Goal: Task Accomplishment & Management: Use online tool/utility

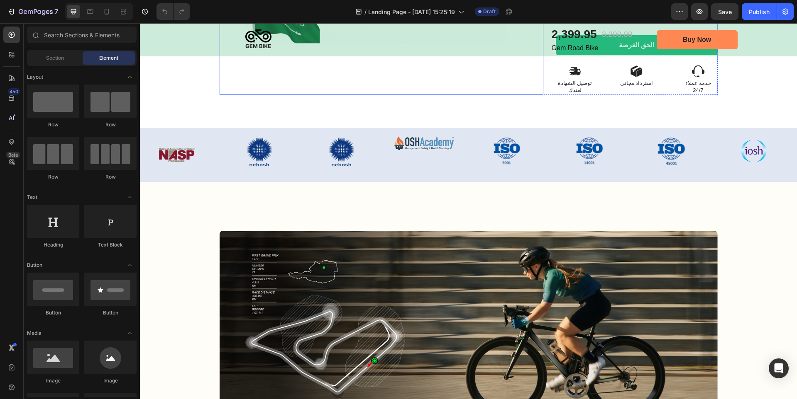
scroll to position [498, 0]
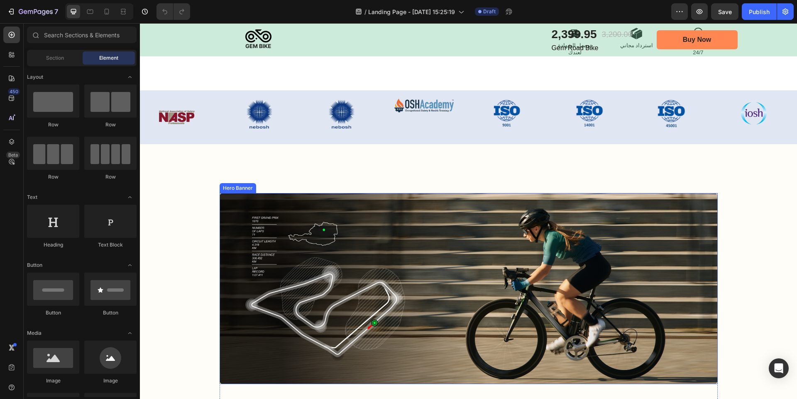
click at [543, 258] on div "Image" at bounding box center [602, 289] width 229 height 144
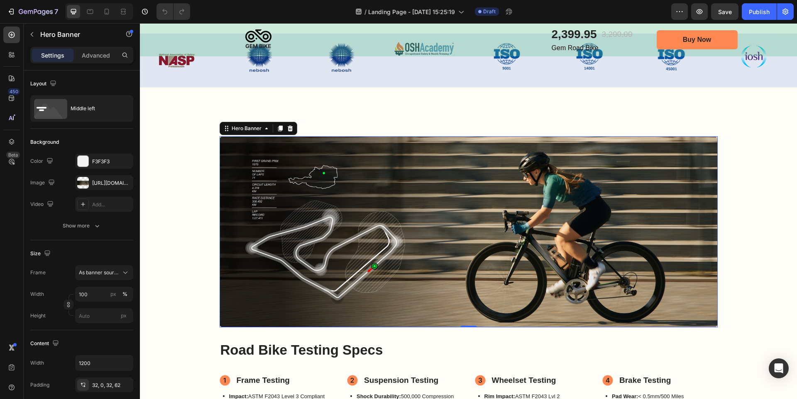
scroll to position [581, 0]
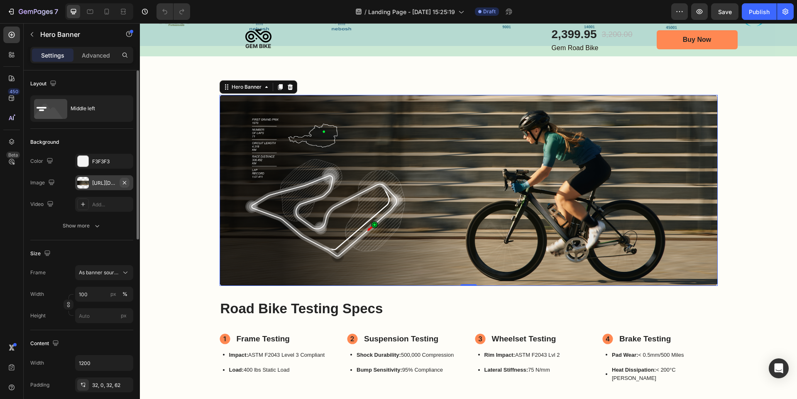
click at [123, 184] on icon "button" at bounding box center [124, 182] width 3 height 3
type input "Auto"
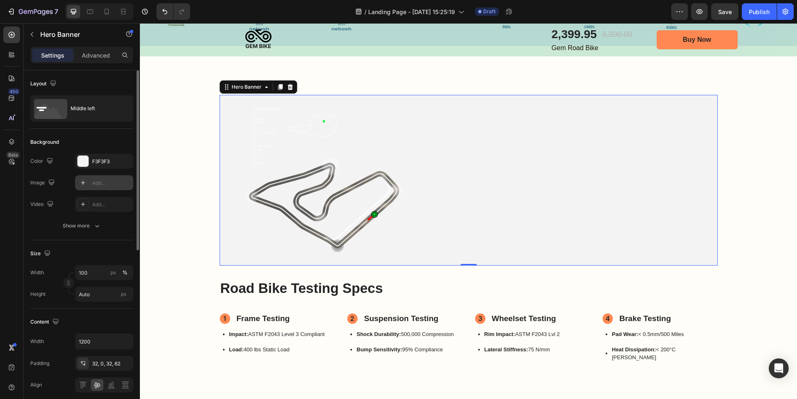
click at [107, 183] on div "Add..." at bounding box center [111, 183] width 39 height 7
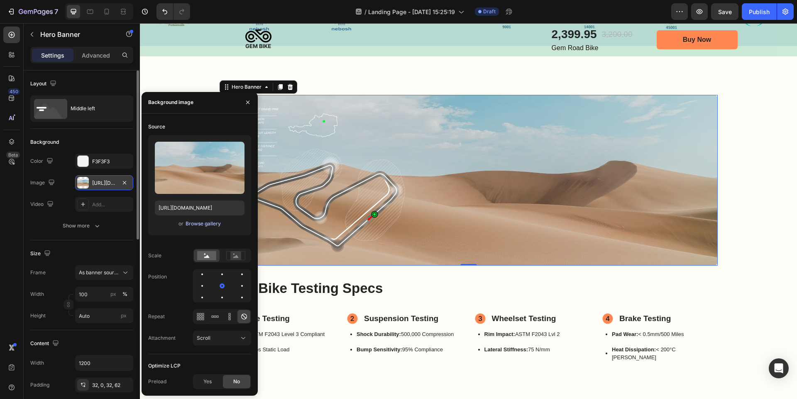
click at [208, 226] on div "Browse gallery" at bounding box center [202, 223] width 35 height 7
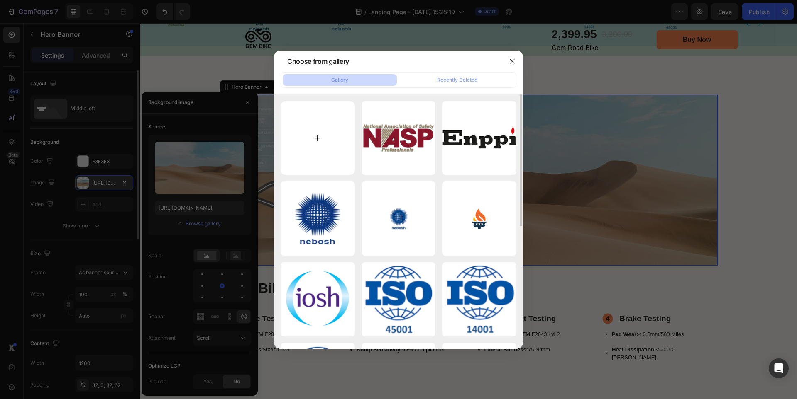
click at [321, 132] on input "file" at bounding box center [317, 138] width 74 height 74
type input "C:\fakepath\شهادات دولية إحترافية.png"
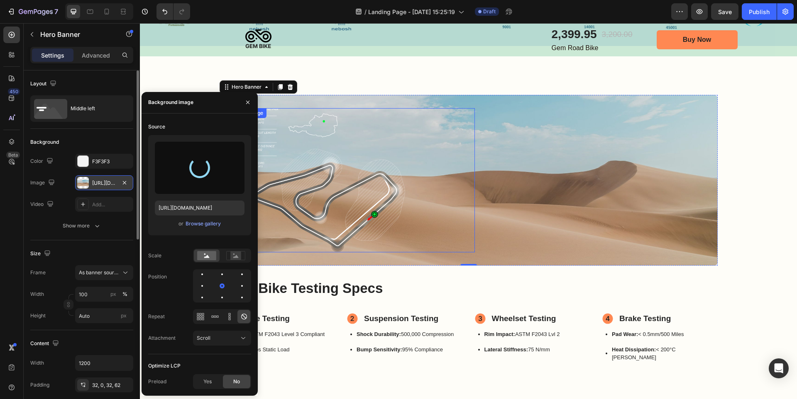
type input "[URL][DOMAIN_NAME]"
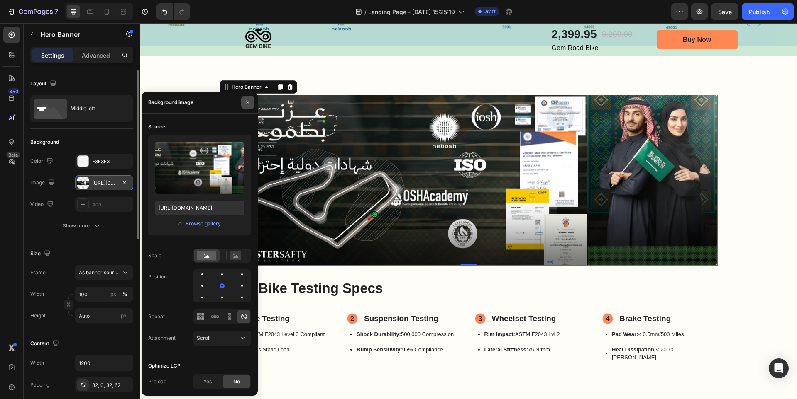
click at [246, 100] on icon "button" at bounding box center [247, 102] width 7 height 7
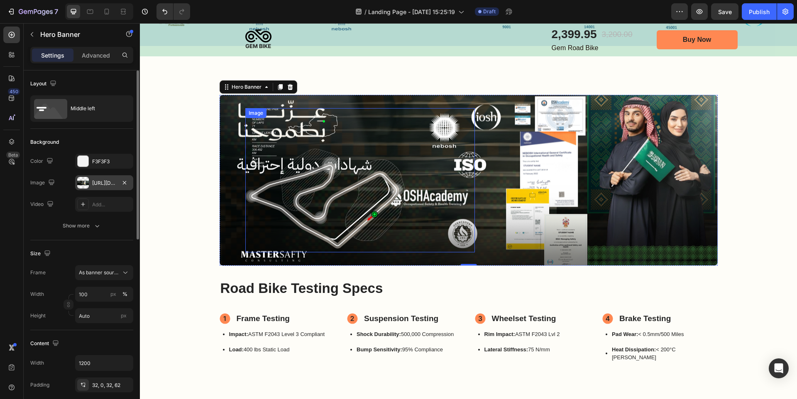
click at [345, 208] on img at bounding box center [325, 180] width 160 height 144
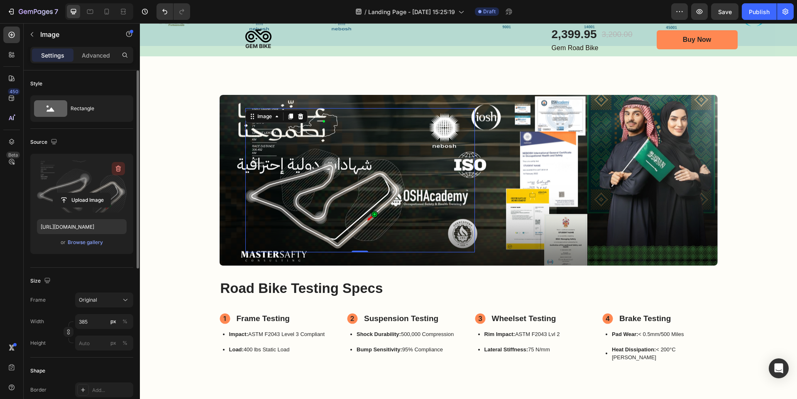
click at [118, 169] on icon "button" at bounding box center [118, 169] width 8 height 8
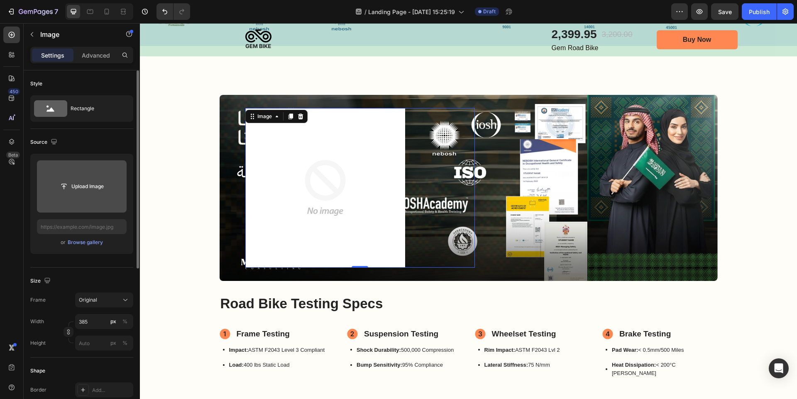
click at [97, 191] on input "file" at bounding box center [81, 187] width 57 height 14
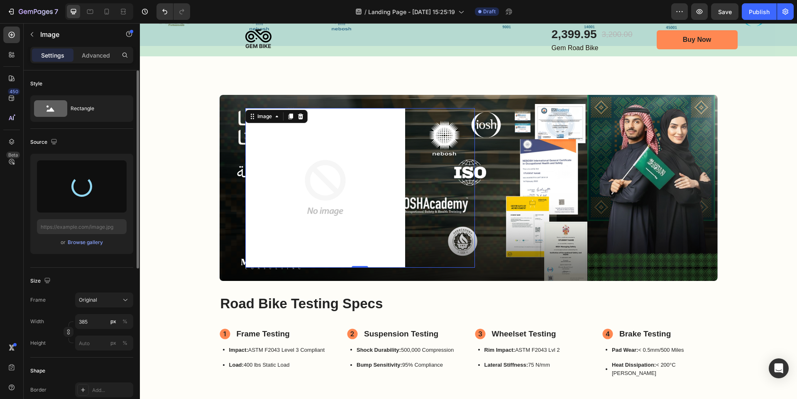
type input "[URL][DOMAIN_NAME]"
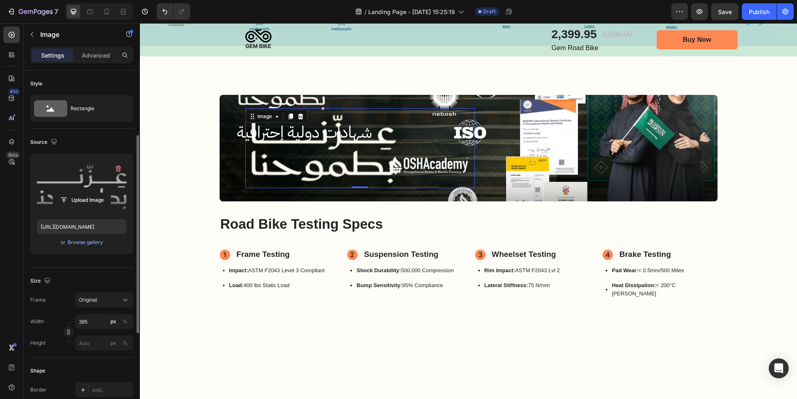
scroll to position [41, 0]
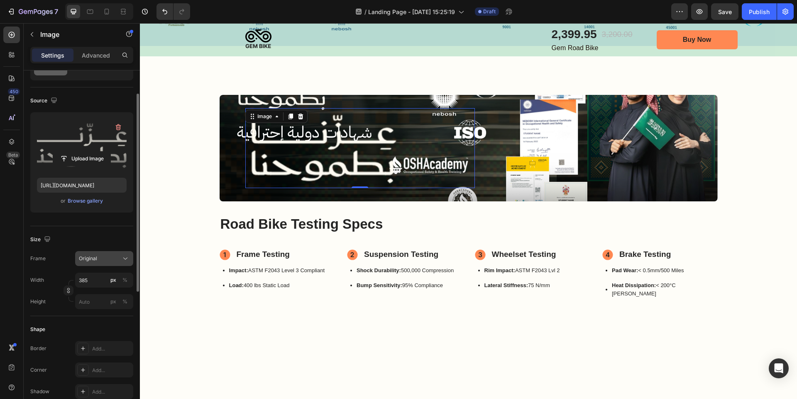
click at [100, 260] on div "Original" at bounding box center [99, 258] width 41 height 7
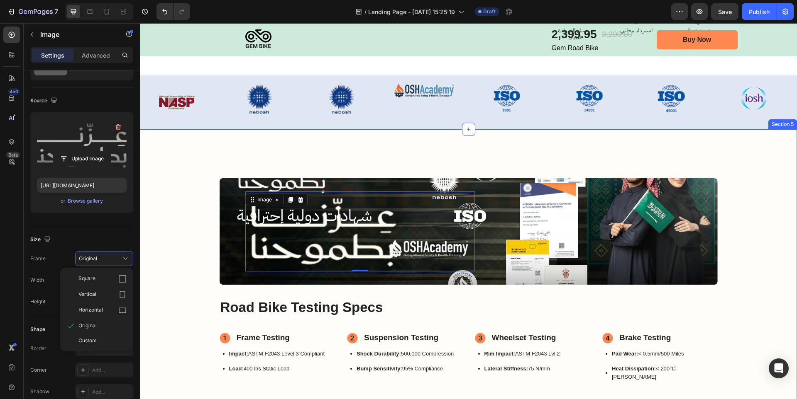
scroll to position [498, 0]
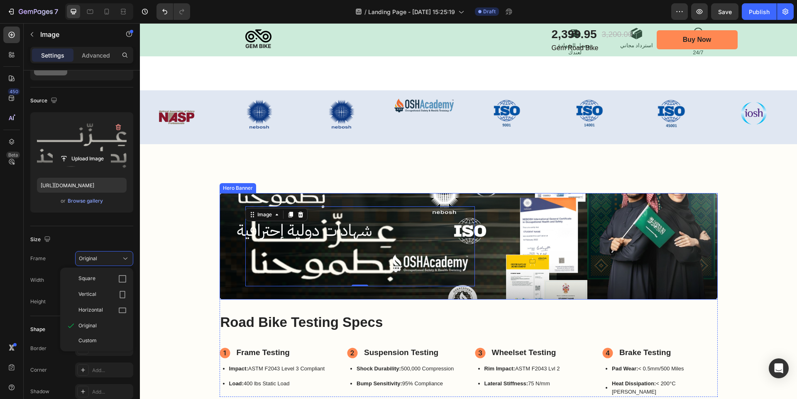
click at [696, 207] on div "Image" at bounding box center [602, 247] width 229 height 80
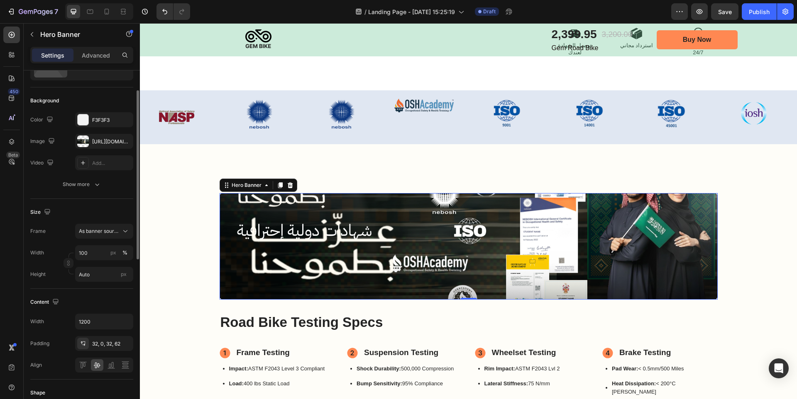
scroll to position [83, 0]
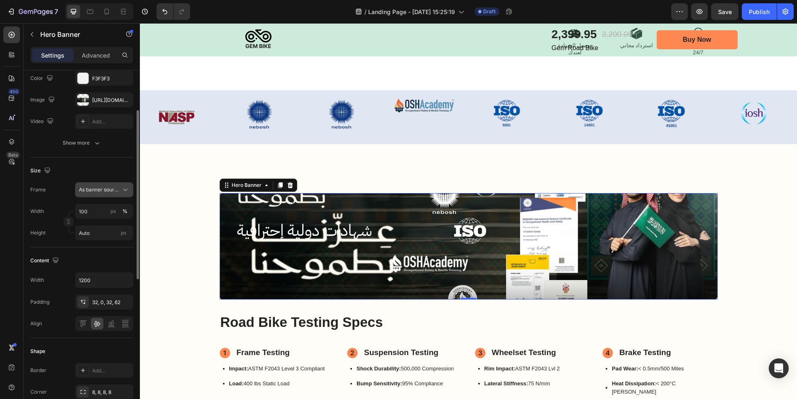
click at [107, 195] on button "As banner source" at bounding box center [104, 190] width 58 height 15
click at [90, 227] on span "Custom" at bounding box center [87, 224] width 18 height 7
click at [95, 214] on input "100" at bounding box center [104, 211] width 58 height 15
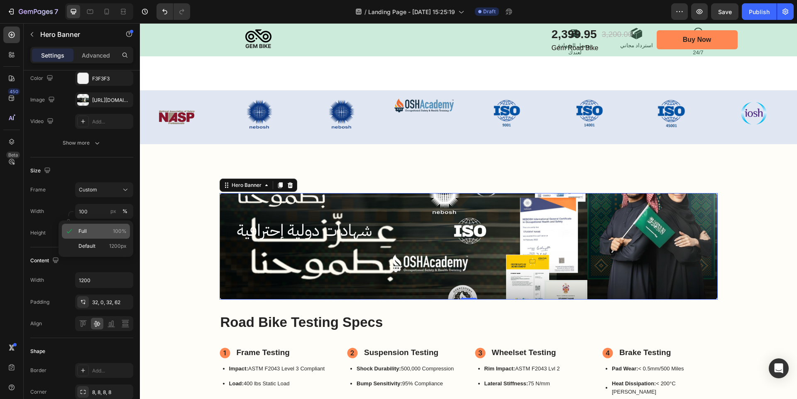
click at [89, 236] on div "Full 100%" at bounding box center [96, 231] width 68 height 15
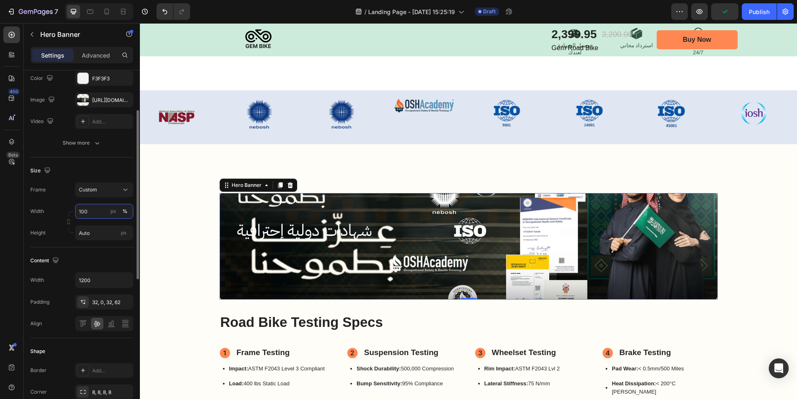
click at [97, 211] on input "100" at bounding box center [104, 211] width 58 height 15
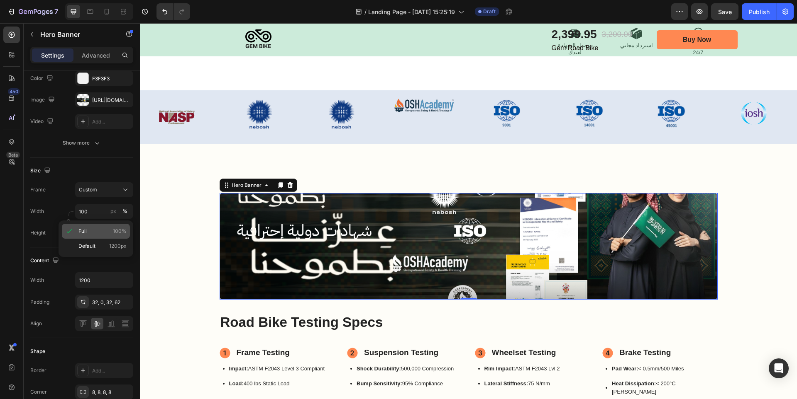
click at [91, 236] on div "Full 100%" at bounding box center [96, 231] width 68 height 15
click at [93, 235] on input "Auto" at bounding box center [104, 233] width 58 height 15
click at [95, 267] on span "Fit screen" at bounding box center [89, 267] width 23 height 7
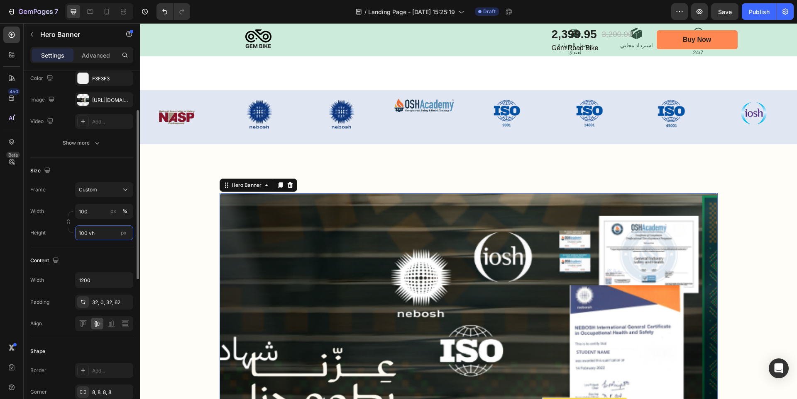
click at [98, 235] on input "100 vh" at bounding box center [104, 233] width 58 height 15
click at [93, 254] on span "Fit content" at bounding box center [90, 252] width 25 height 7
type input "Auto"
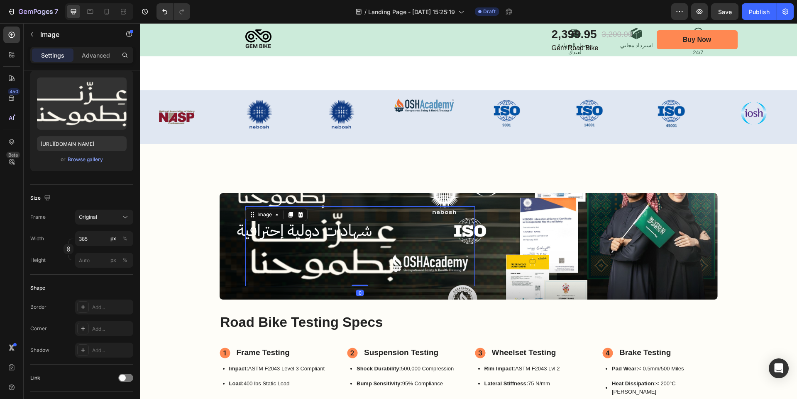
click at [328, 244] on img at bounding box center [325, 247] width 160 height 80
click at [108, 225] on div "Frame Original Width 385 px % Height px %" at bounding box center [81, 239] width 103 height 58
click at [109, 221] on div "Original" at bounding box center [99, 217] width 41 height 7
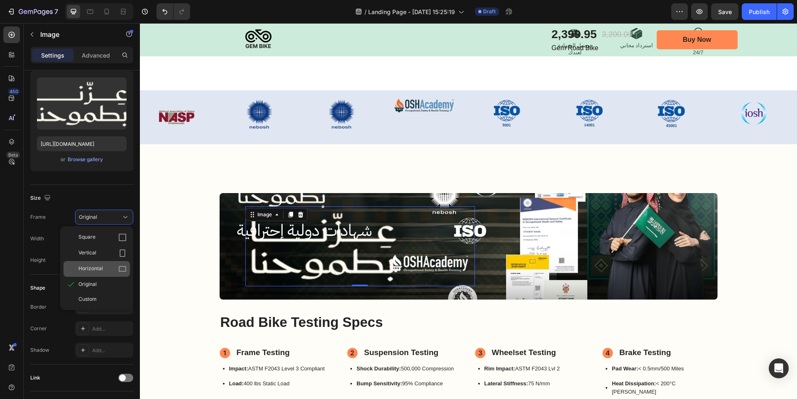
click at [103, 269] on div "Horizontal" at bounding box center [102, 269] width 48 height 8
click at [95, 268] on div "Width 385 px % Height px %" at bounding box center [81, 249] width 103 height 37
click at [123, 246] on div "px %" at bounding box center [119, 238] width 22 height 15
click at [123, 246] on input "385" at bounding box center [104, 238] width 58 height 15
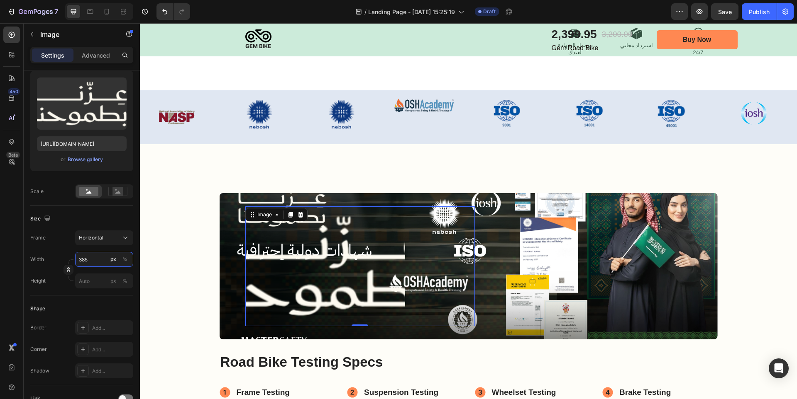
click at [100, 263] on input "385" at bounding box center [104, 259] width 58 height 15
click at [95, 280] on p "Full 100%" at bounding box center [102, 279] width 48 height 7
type input "100"
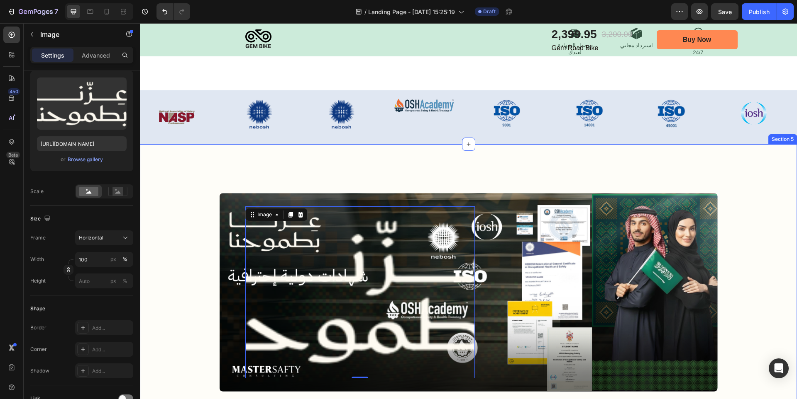
click at [180, 171] on div "Image 0 Image Hero Banner Road Bike Testing Specs Heading Frame Testing Item Li…" at bounding box center [468, 333] width 657 height 378
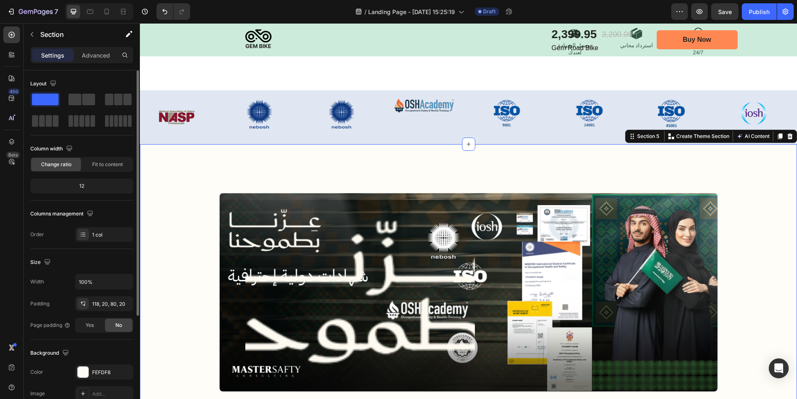
scroll to position [539, 0]
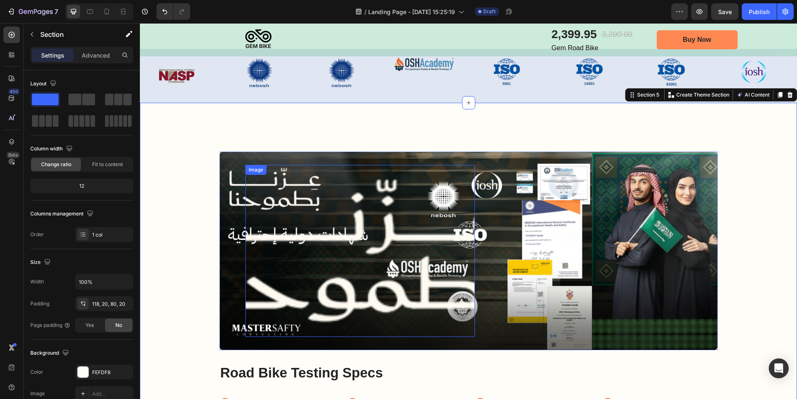
click at [357, 227] on img at bounding box center [359, 251] width 229 height 172
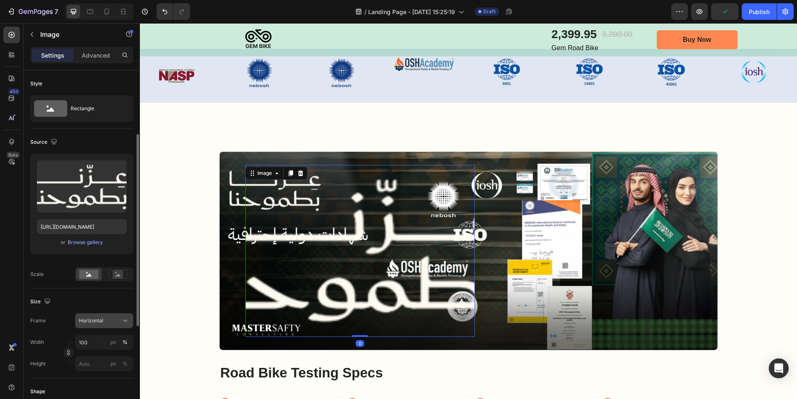
scroll to position [41, 0]
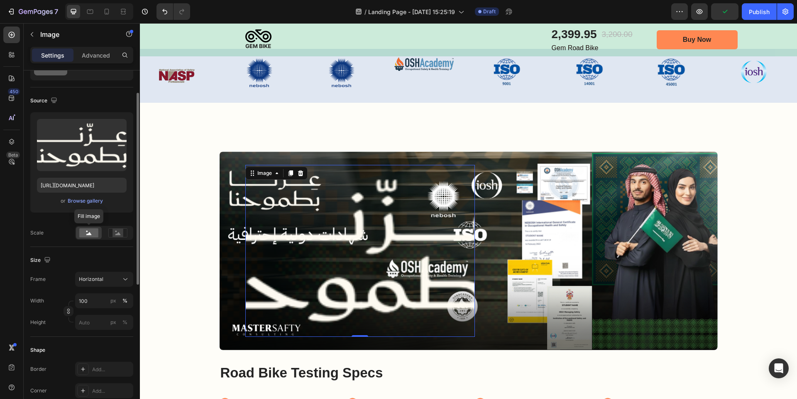
click at [96, 236] on rect at bounding box center [88, 233] width 19 height 9
click at [116, 235] on icon at bounding box center [117, 233] width 5 height 3
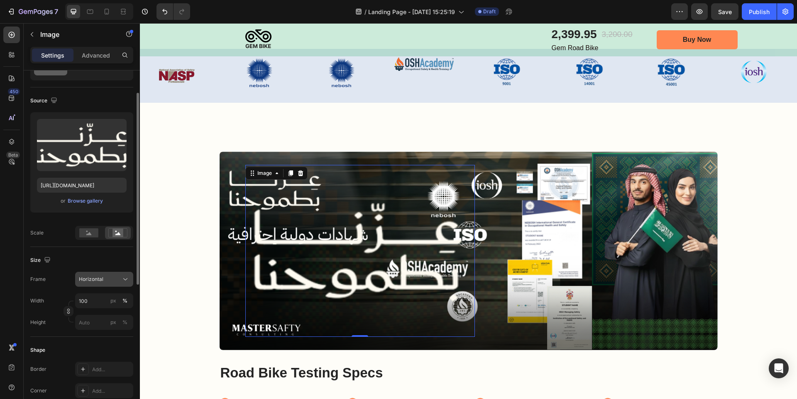
scroll to position [83, 0]
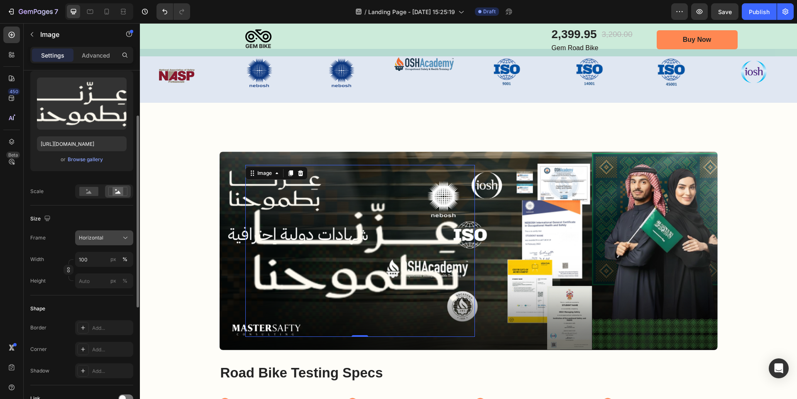
click at [112, 239] on div "Horizontal" at bounding box center [99, 237] width 41 height 7
click at [112, 212] on div "Size Frame Horizontal Square Vertical Horizontal Original Custom Width 100 px %…" at bounding box center [81, 251] width 103 height 90
click at [97, 260] on input "100" at bounding box center [104, 259] width 58 height 15
click at [97, 281] on p "Full 100%" at bounding box center [102, 279] width 48 height 7
click at [541, 117] on div "Image 0 Image Hero Banner Road Bike Testing Specs Heading Frame Testing Item Li…" at bounding box center [468, 292] width 657 height 378
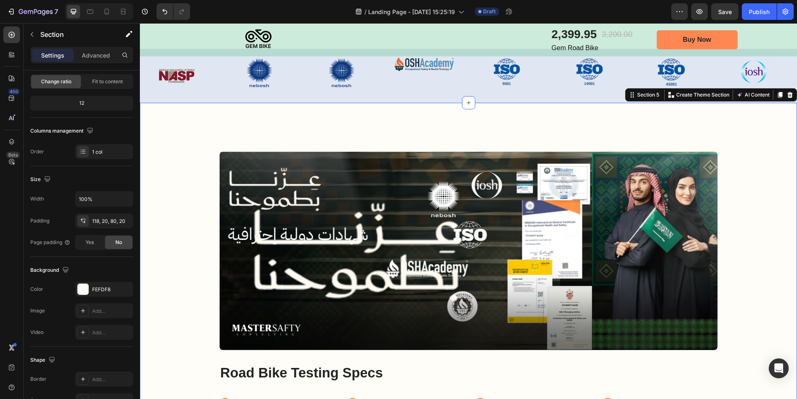
scroll to position [0, 0]
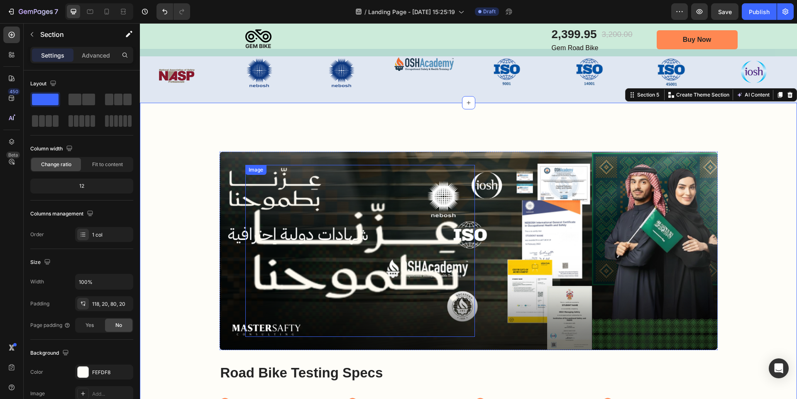
click at [392, 226] on img at bounding box center [359, 251] width 229 height 172
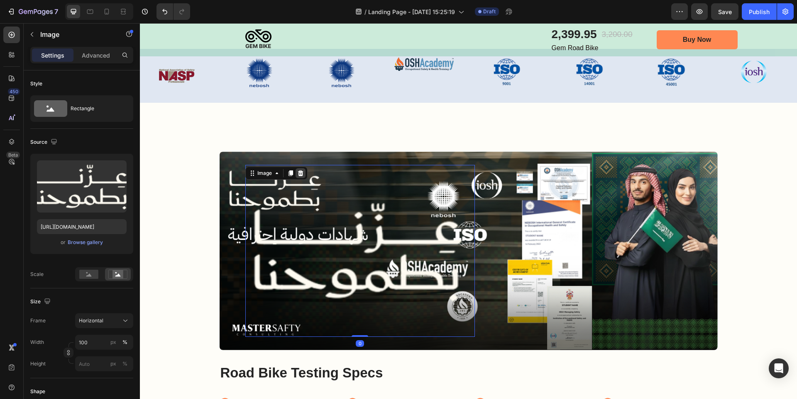
click at [301, 168] on div at bounding box center [300, 173] width 10 height 10
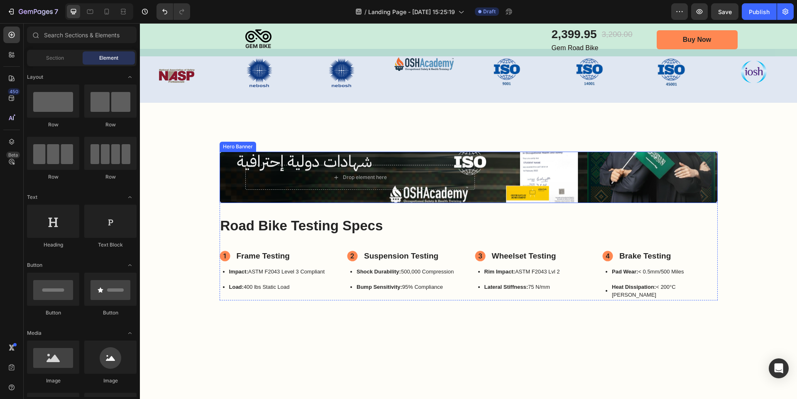
click at [519, 165] on div "Image" at bounding box center [602, 177] width 229 height 25
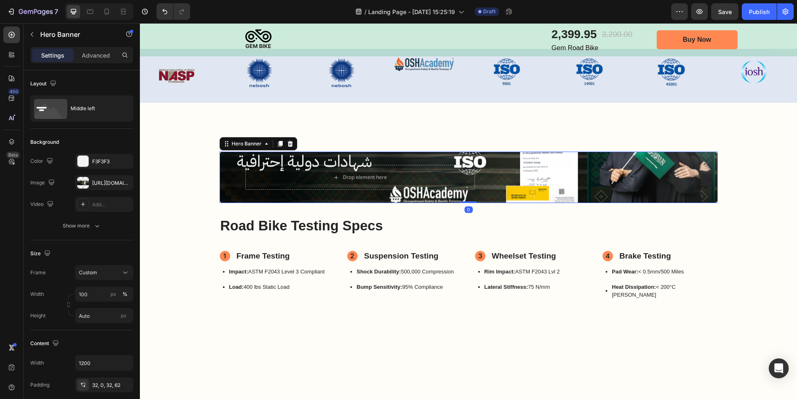
click at [507, 165] on div "Image" at bounding box center [602, 177] width 229 height 25
click at [111, 113] on div "Middle left" at bounding box center [96, 108] width 51 height 19
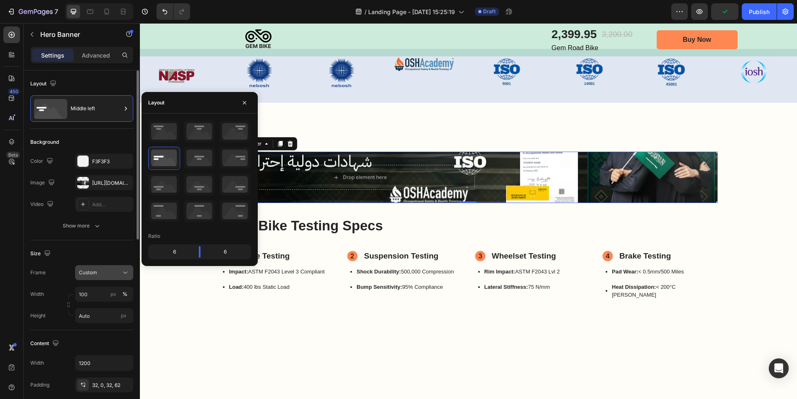
click at [107, 272] on div "Custom" at bounding box center [99, 272] width 41 height 7
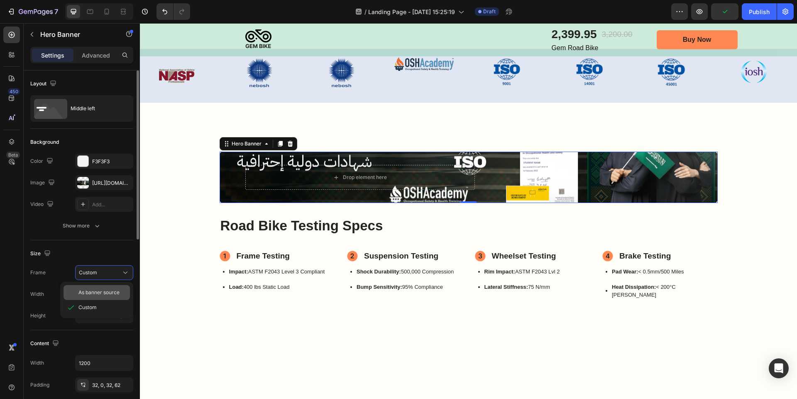
click at [103, 292] on span "As banner source" at bounding box center [98, 292] width 41 height 7
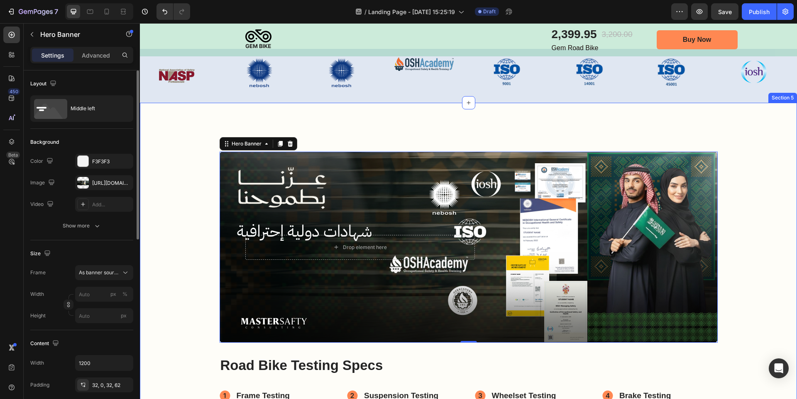
click at [179, 209] on div "Drop element here Image Hero Banner 0 Road Bike Testing Specs Heading Frame Tes…" at bounding box center [468, 296] width 640 height 289
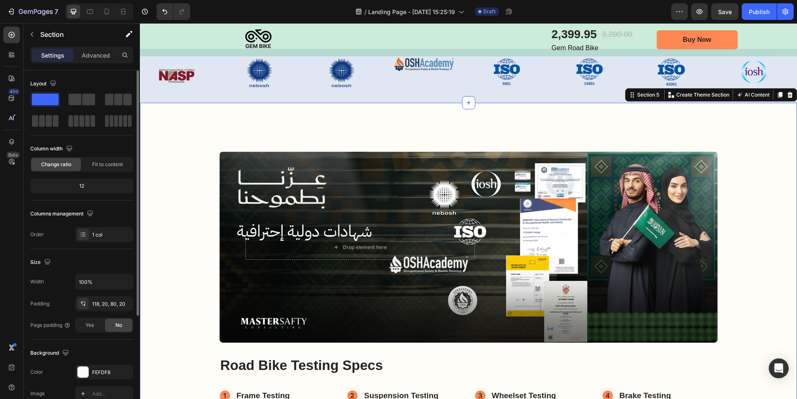
click at [179, 209] on div "Drop element here Image Hero Banner Road Bike Testing Specs Heading Frame Testi…" at bounding box center [468, 296] width 640 height 289
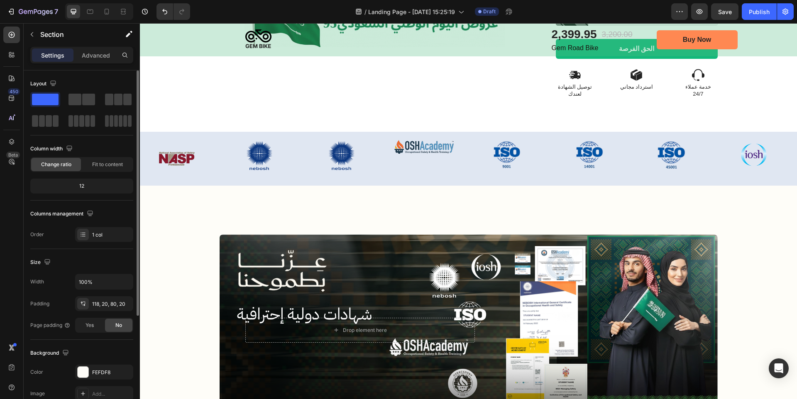
scroll to position [581, 0]
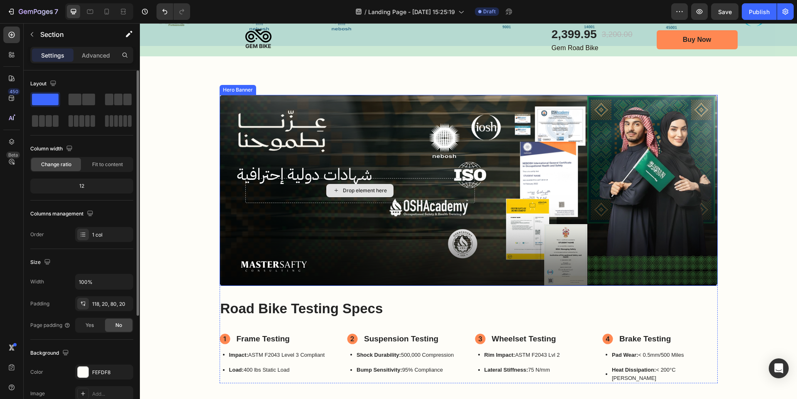
click at [411, 183] on div "Drop element here" at bounding box center [359, 190] width 229 height 25
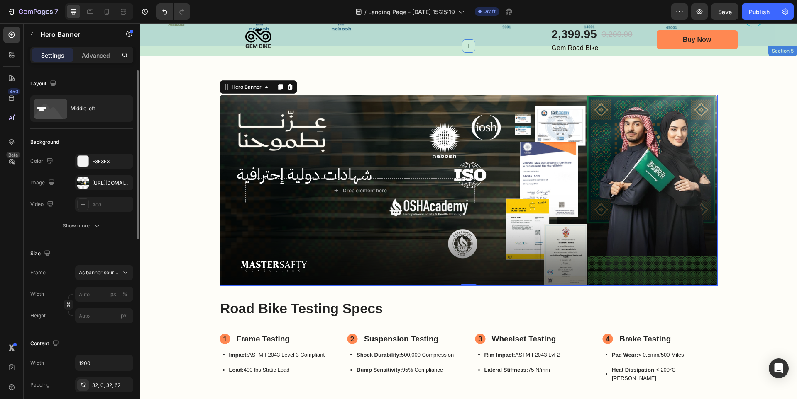
click at [731, 187] on div "Drop element here Image Hero Banner 0 Road Bike Testing Specs Heading Frame Tes…" at bounding box center [468, 239] width 640 height 289
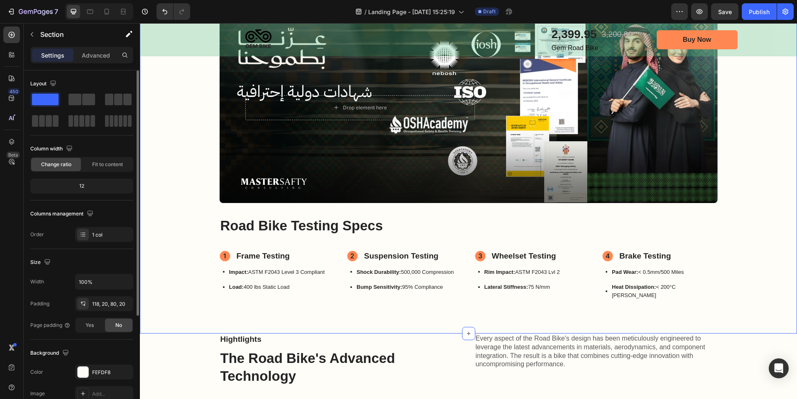
scroll to position [788, 0]
